Goal: Check status: Check status

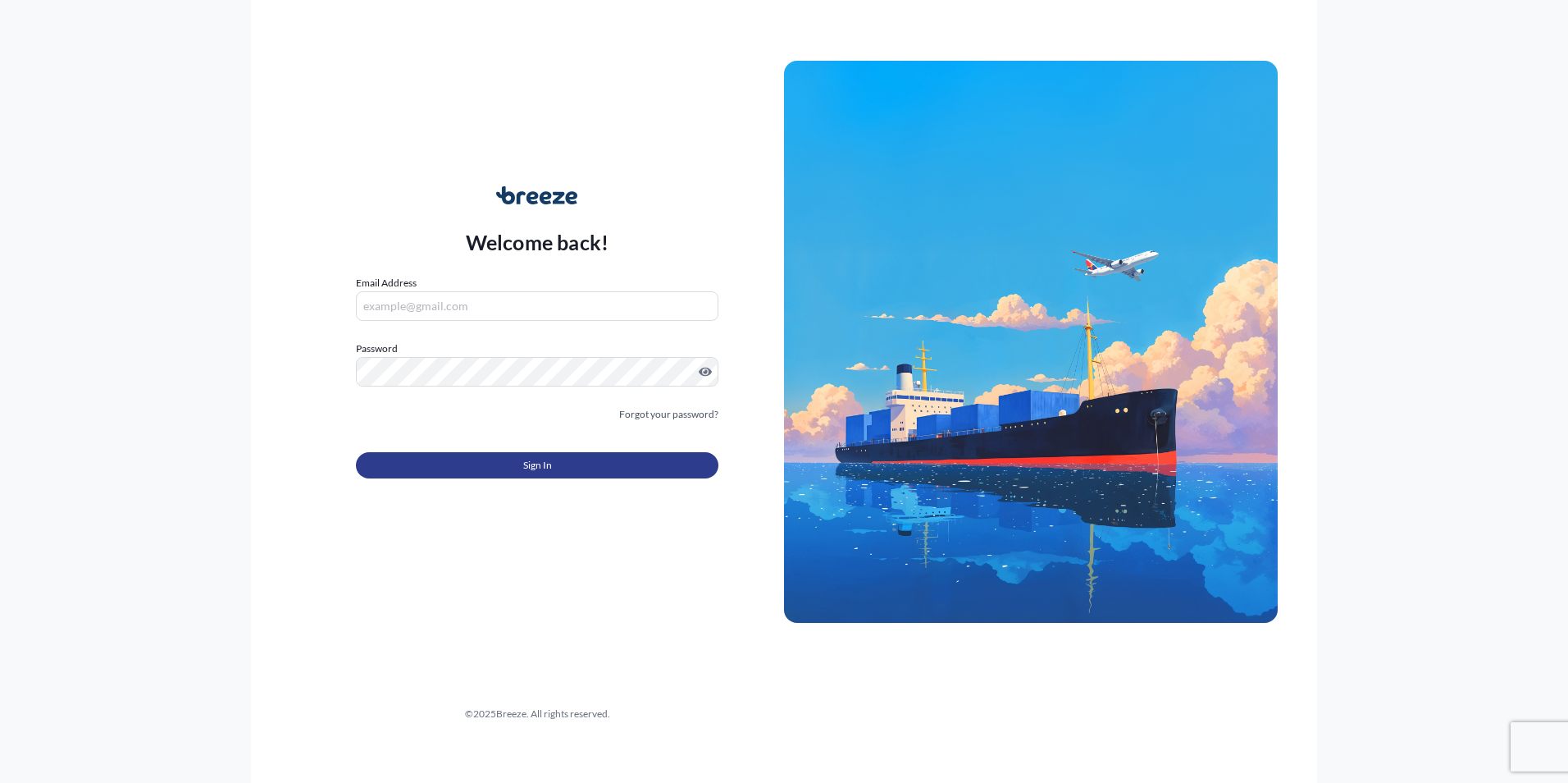
type input "[PERSON_NAME][EMAIL_ADDRESS][PERSON_NAME][DOMAIN_NAME]"
click at [505, 462] on button "Sign In" at bounding box center [537, 464] width 362 height 26
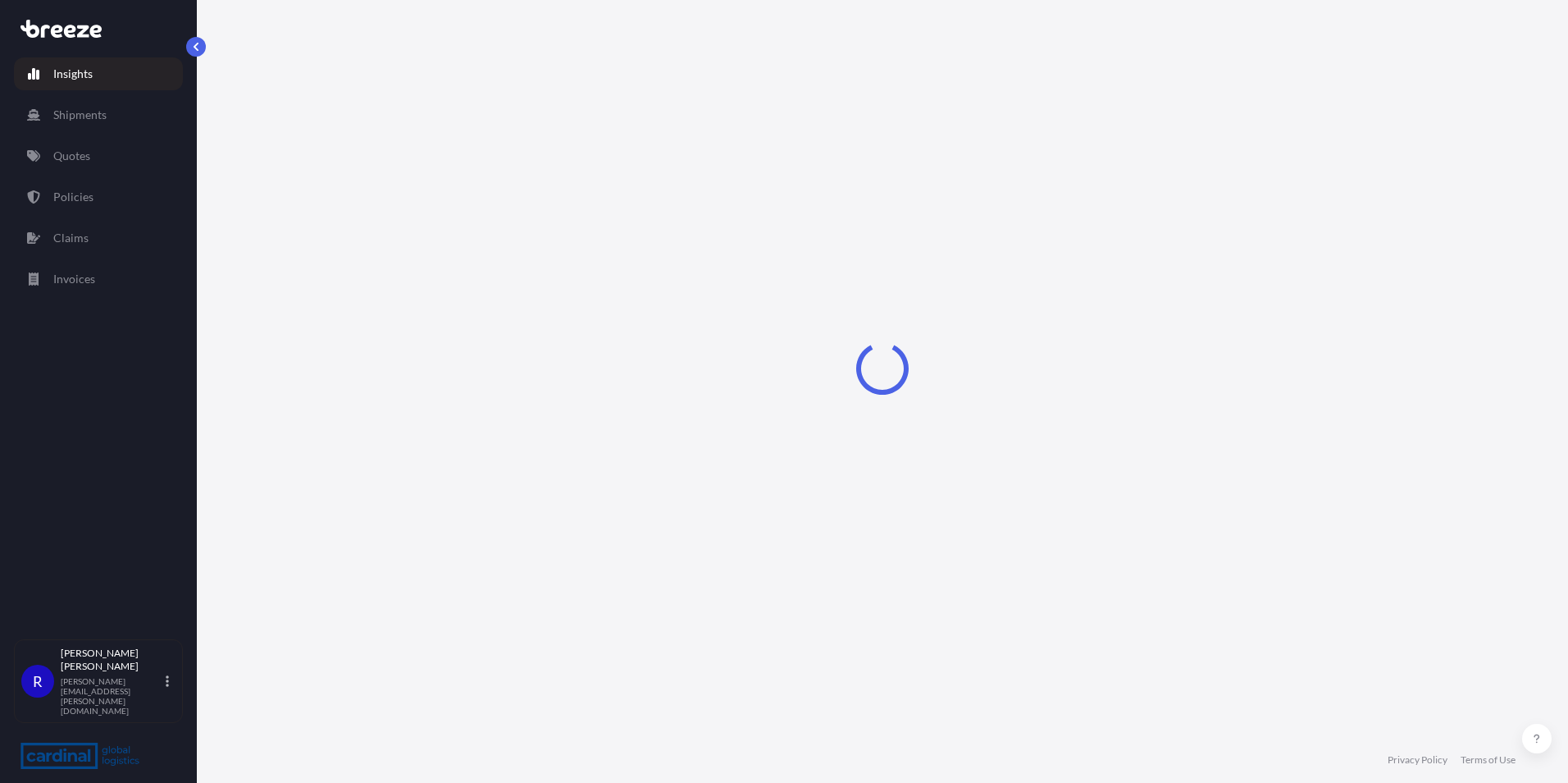
select select "2025"
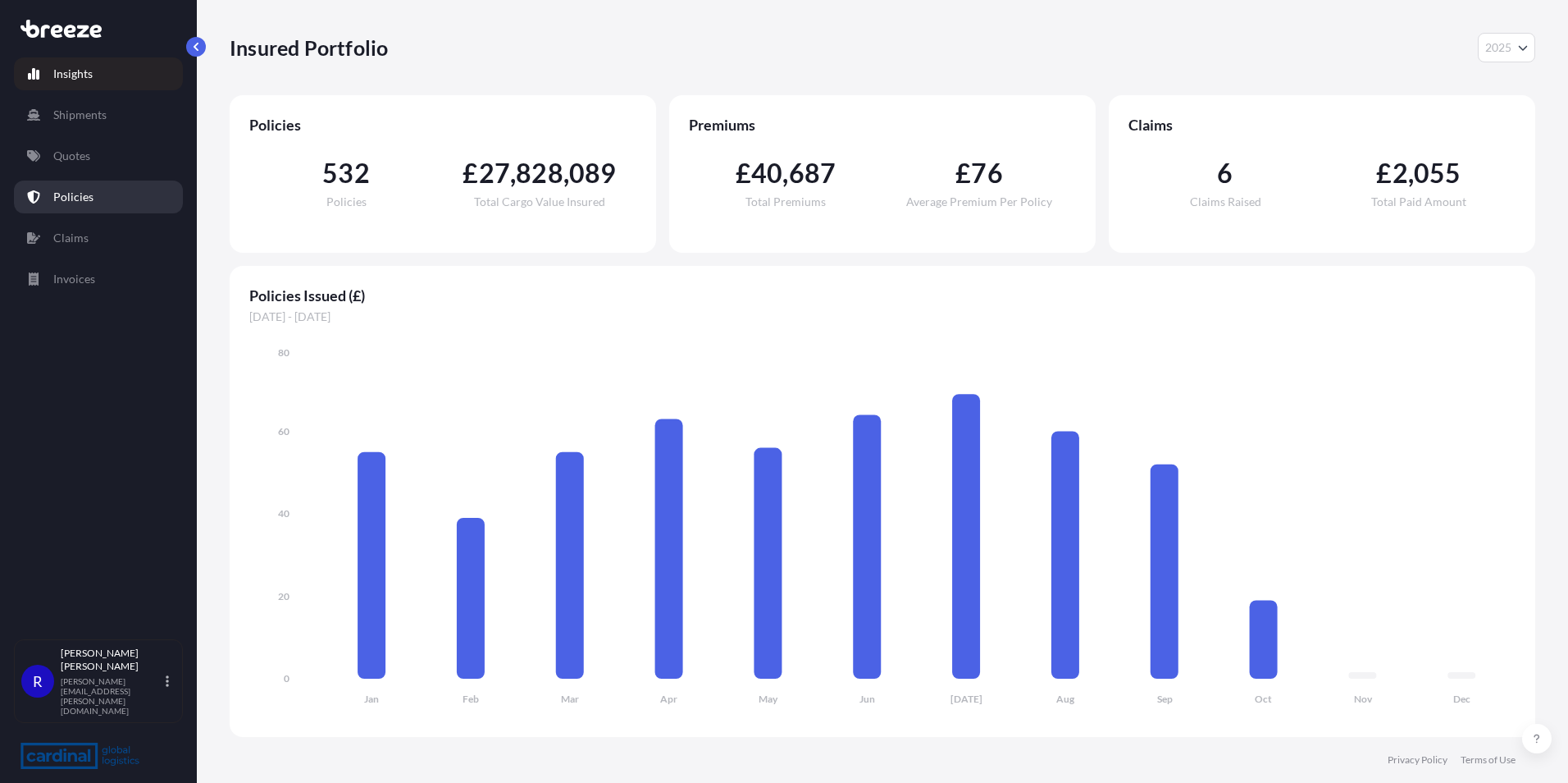
click at [156, 187] on link "Policies" at bounding box center [98, 196] width 169 height 33
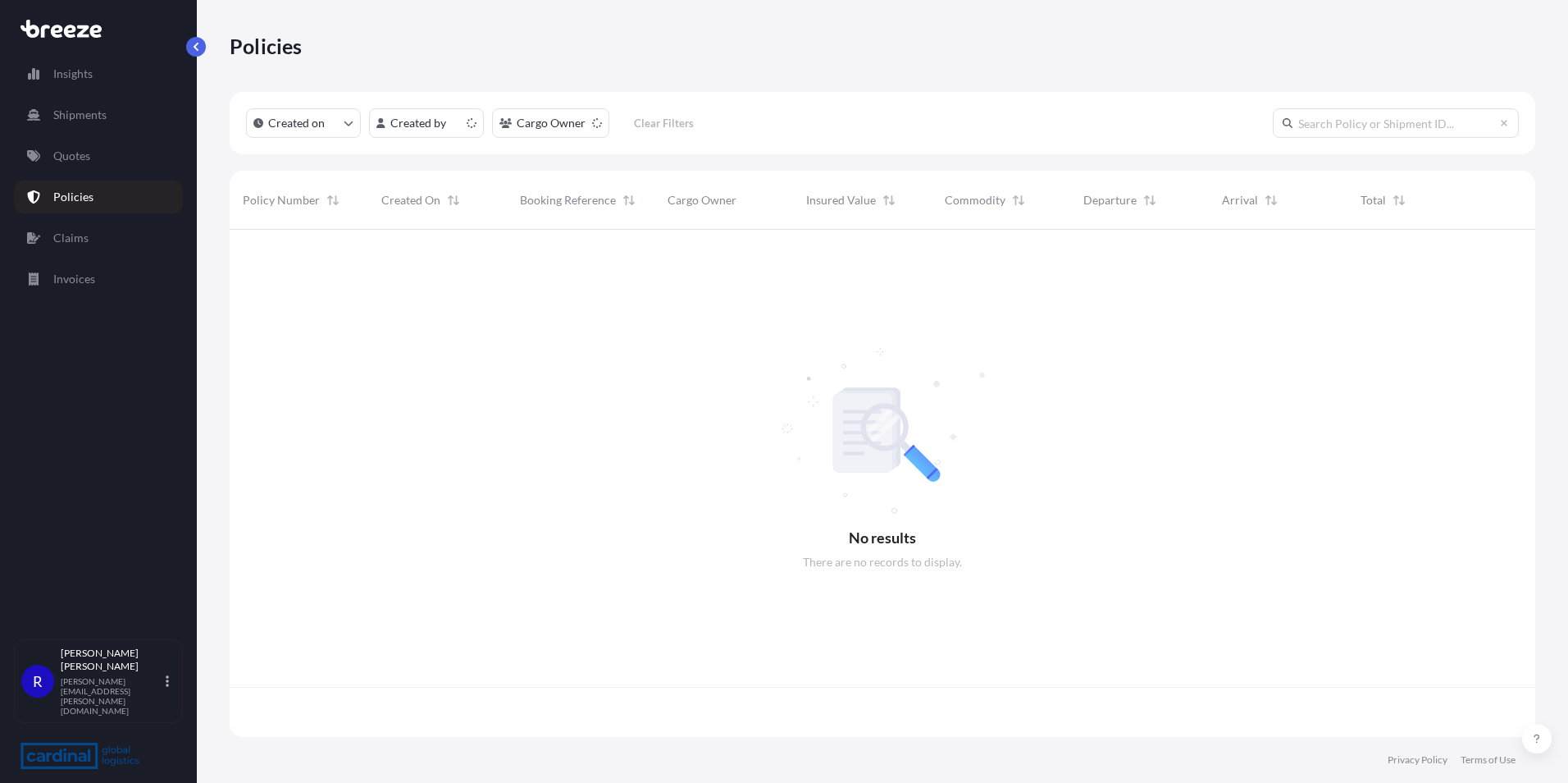
scroll to position [504, 1293]
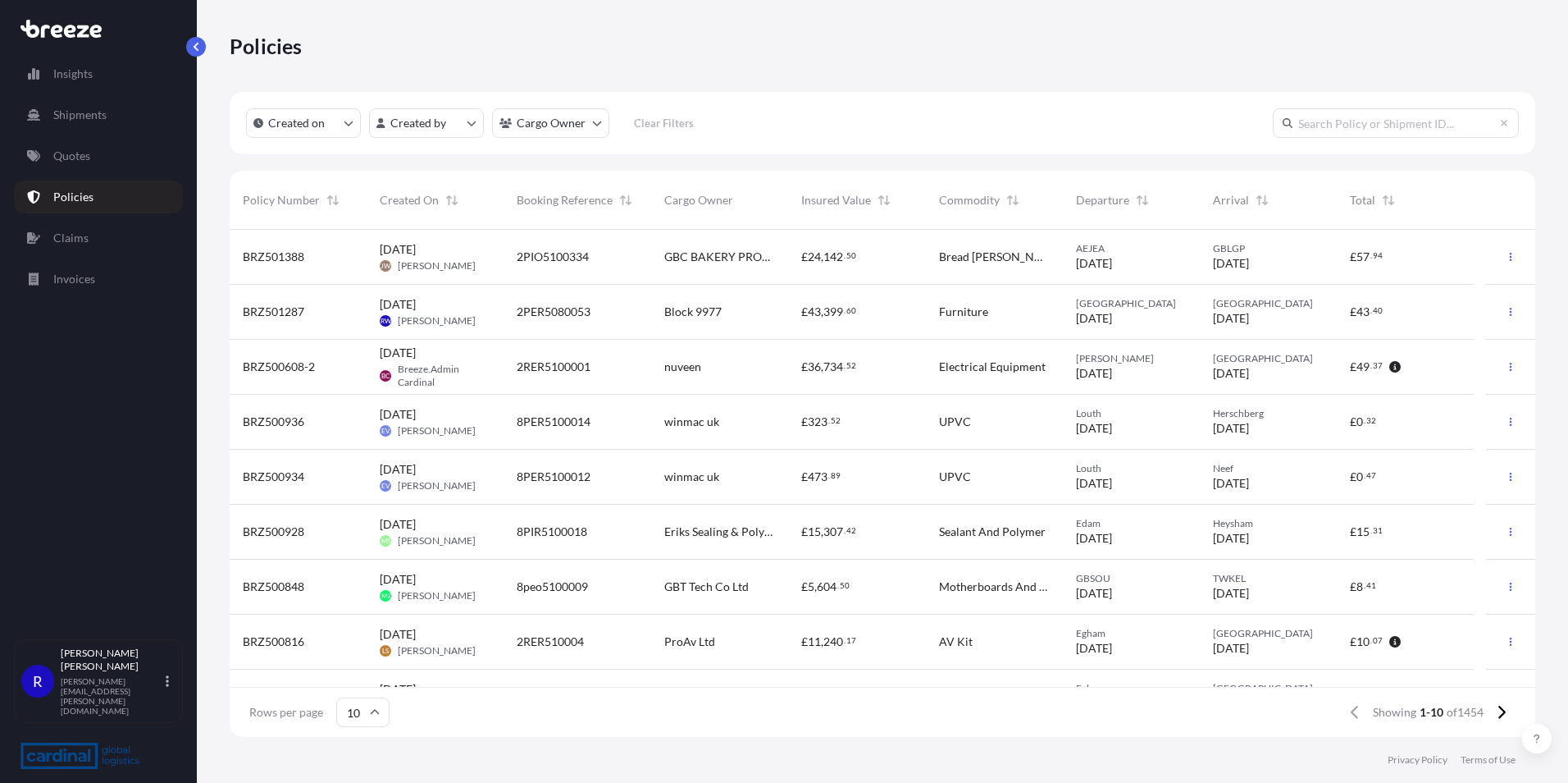
click at [1365, 121] on input "text" at bounding box center [1396, 122] width 246 height 29
paste input "BRZ492073"
type input "BRZ492073"
